Goal: Check status

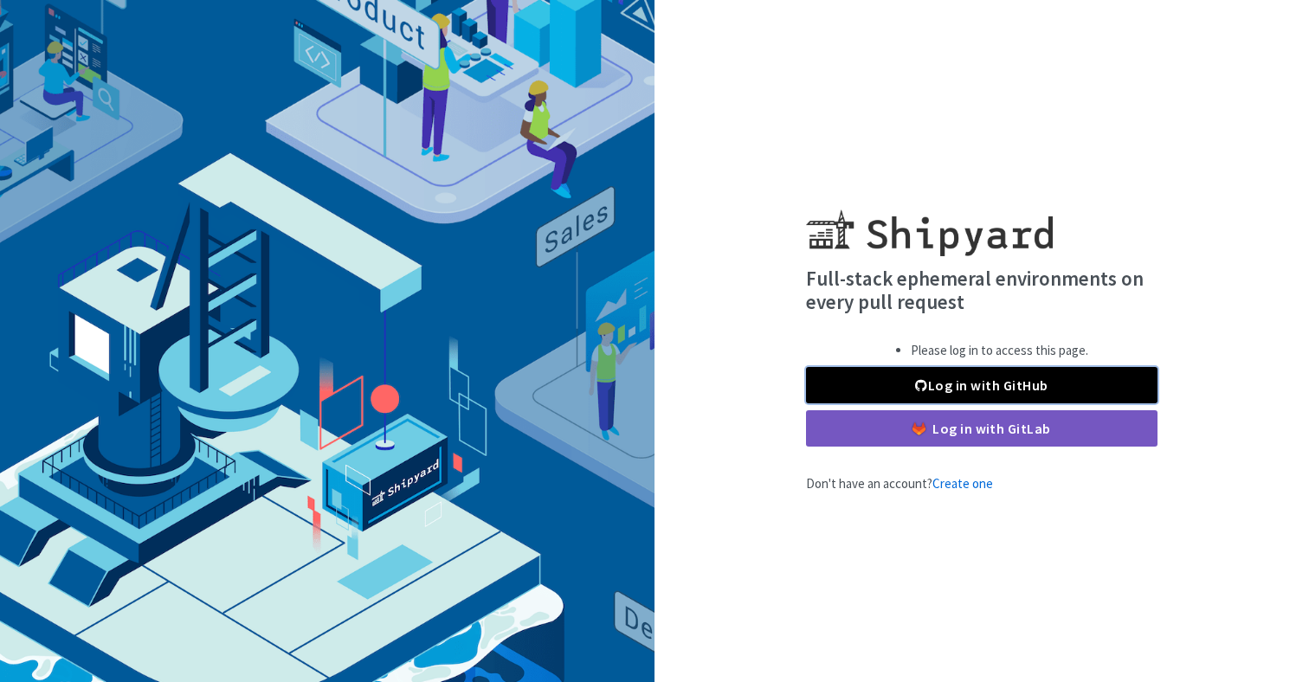
click at [905, 383] on link "Log in with GitHub" at bounding box center [981, 385] width 351 height 36
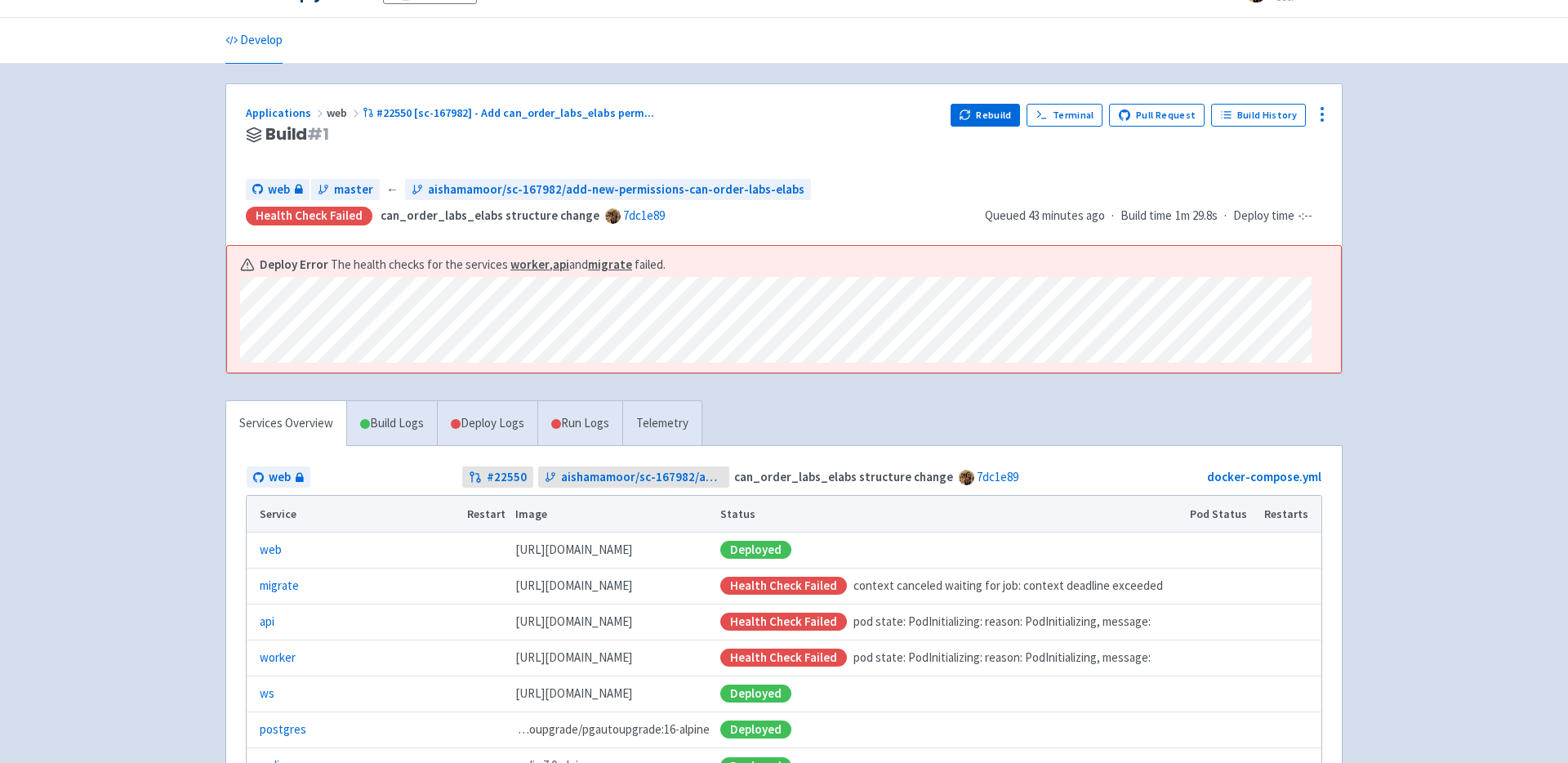
scroll to position [41, 0]
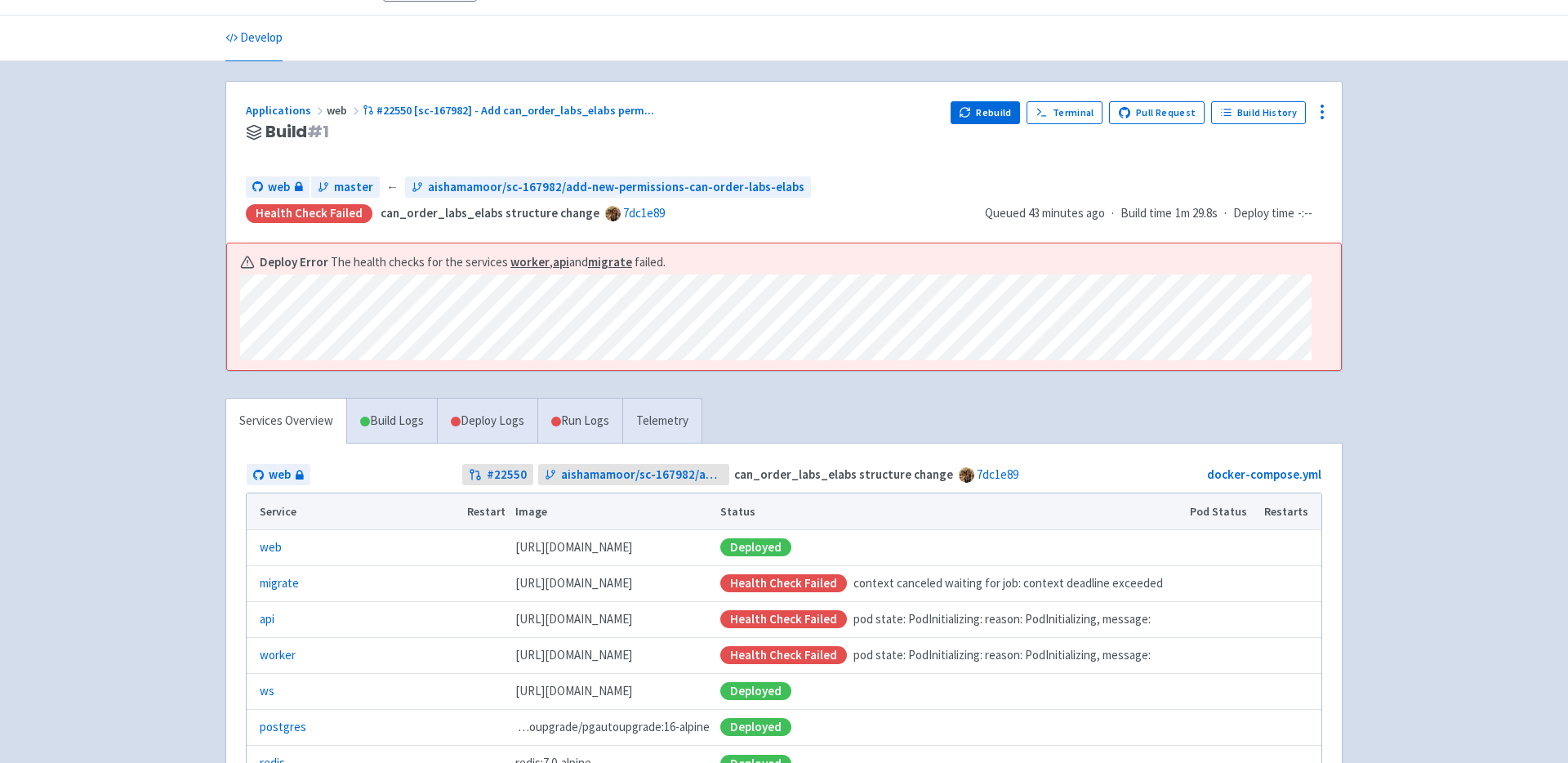
click at [10, 423] on div "healthie allaboutaisha User Profile Sign out Develop" at bounding box center [784, 410] width 1568 height 902
click at [676, 349] on div "Deploy Error The health checks for the services worker , api and migrate failed." at bounding box center [784, 307] width 1114 height 127
copy div "Deploy Error The health checks for the services worker , api and migrate failed."
